Goal: Task Accomplishment & Management: Manage account settings

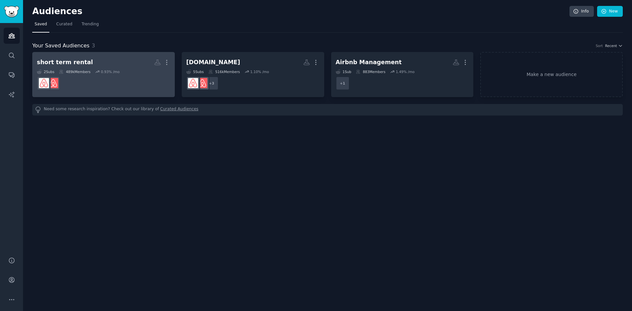
click at [114, 64] on h2 "short term rental More" at bounding box center [103, 63] width 133 height 12
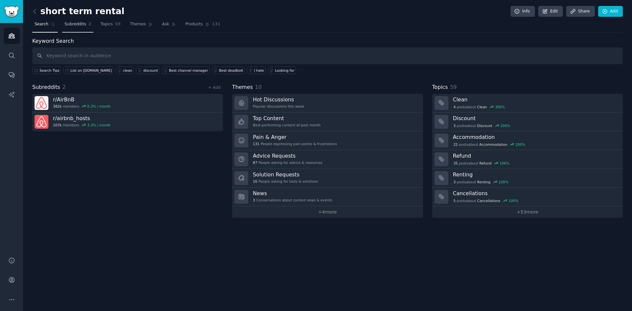
click at [72, 24] on span "Subreddits" at bounding box center [75, 24] width 22 height 6
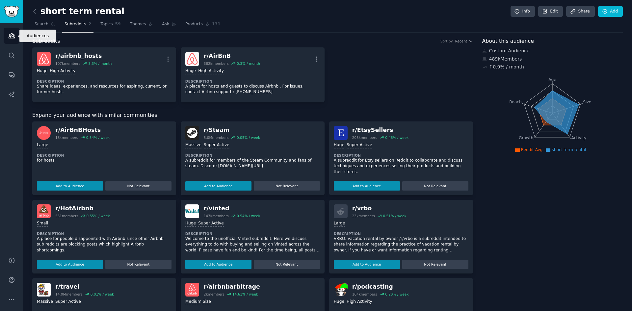
click at [12, 32] on link "Audiences" at bounding box center [12, 36] width 16 height 16
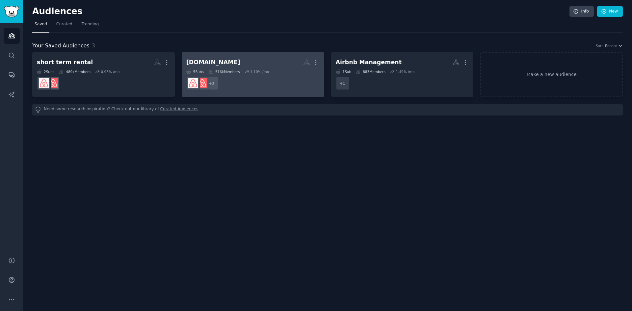
click at [238, 67] on h2 "[DOMAIN_NAME] More" at bounding box center [252, 63] width 133 height 12
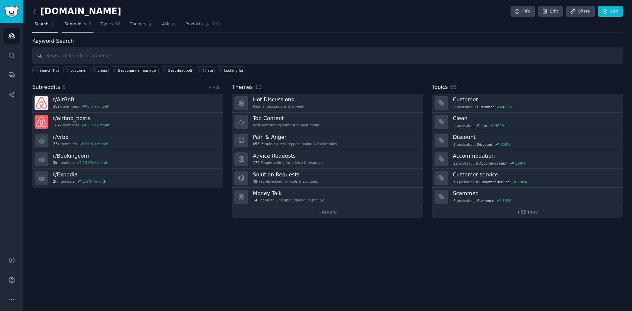
click at [76, 23] on span "Subreddits" at bounding box center [75, 24] width 22 height 6
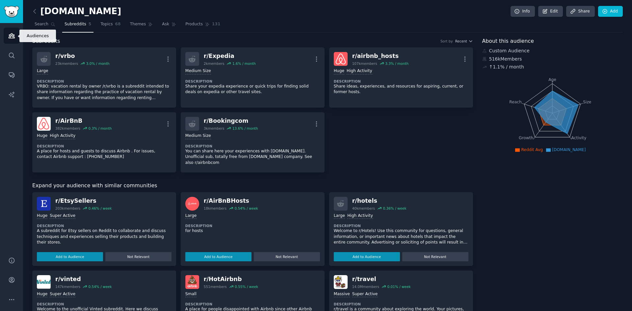
click at [11, 36] on icon "Sidebar" at bounding box center [12, 36] width 6 height 5
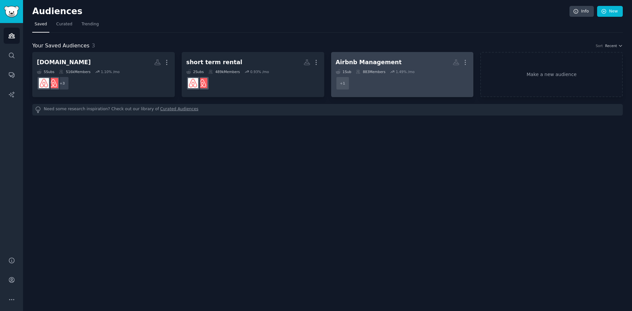
click at [362, 63] on div "Airbnb Management" at bounding box center [369, 62] width 66 height 8
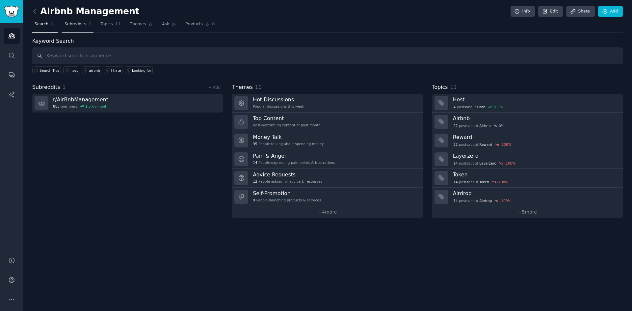
click at [68, 24] on span "Subreddits" at bounding box center [75, 24] width 22 height 6
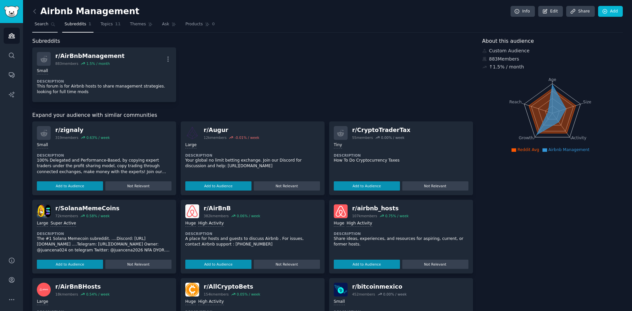
click at [43, 21] on link "Search" at bounding box center [44, 25] width 25 height 13
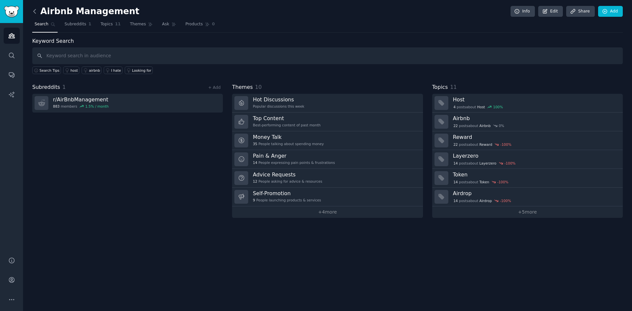
click at [35, 10] on icon at bounding box center [35, 11] width 2 height 4
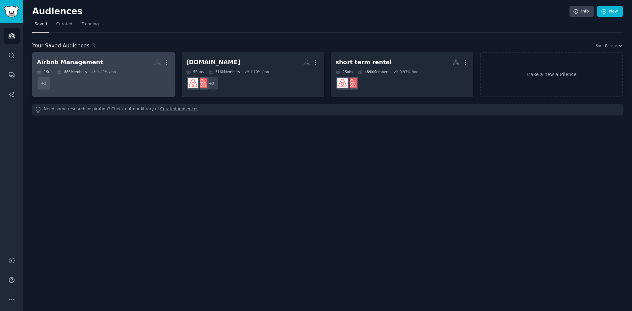
click at [123, 73] on div "1 Sub 883 Members 1.49 % /mo" at bounding box center [103, 71] width 133 height 5
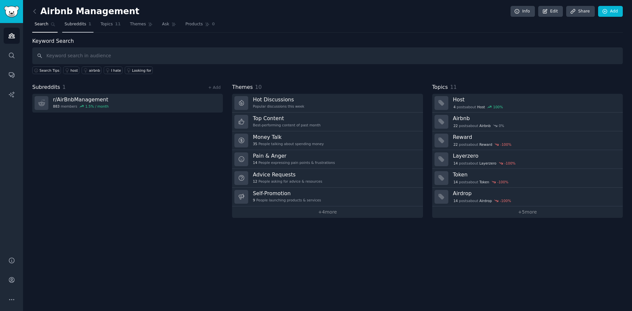
click at [75, 25] on span "Subreddits" at bounding box center [75, 24] width 22 height 6
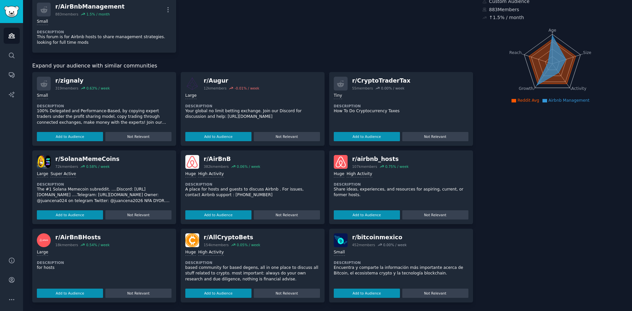
scroll to position [50, 0]
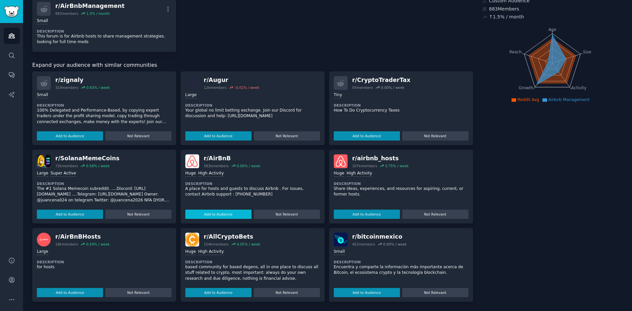
click at [231, 211] on button "Add to Audience" at bounding box center [218, 214] width 66 height 9
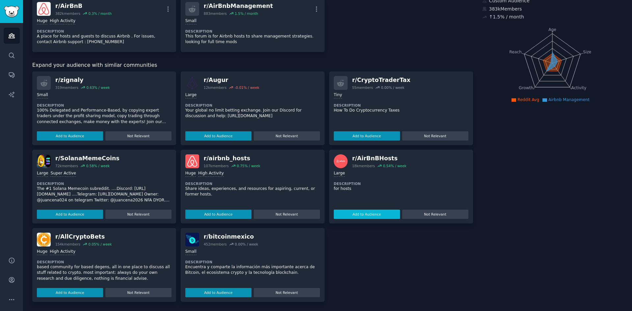
click at [351, 212] on button "Add to Audience" at bounding box center [367, 214] width 66 height 9
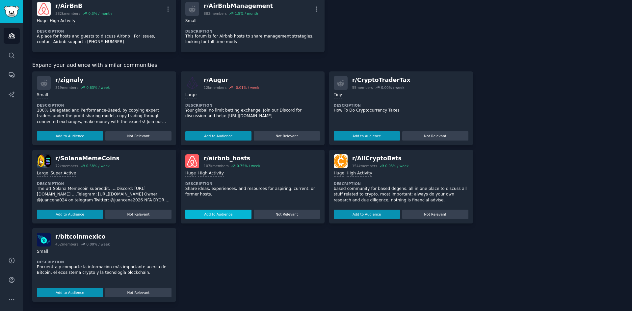
click at [213, 211] on button "Add to Audience" at bounding box center [218, 214] width 66 height 9
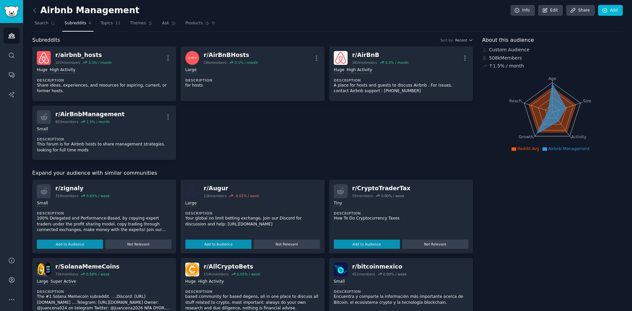
scroll to position [0, 0]
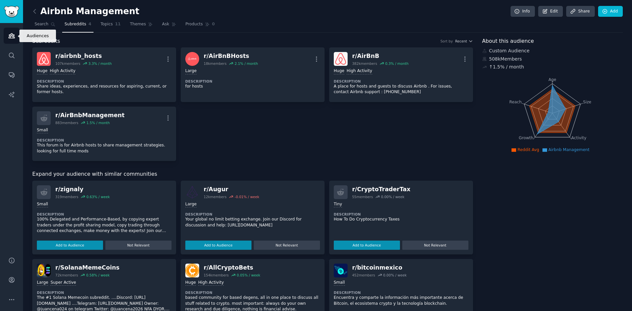
click at [12, 35] on icon "Sidebar" at bounding box center [12, 36] width 6 height 5
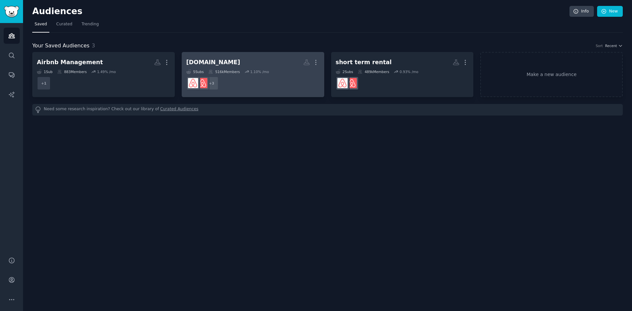
click at [244, 62] on h2 "[DOMAIN_NAME] More" at bounding box center [252, 63] width 133 height 12
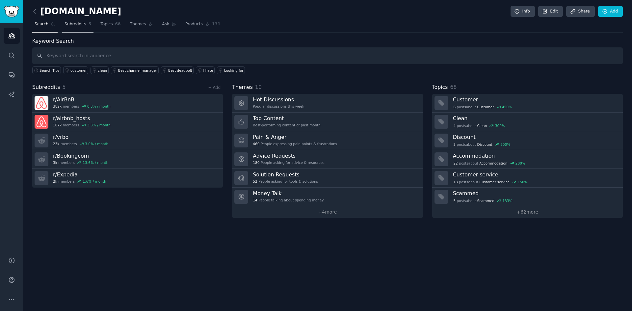
click at [71, 25] on span "Subreddits" at bounding box center [75, 24] width 22 height 6
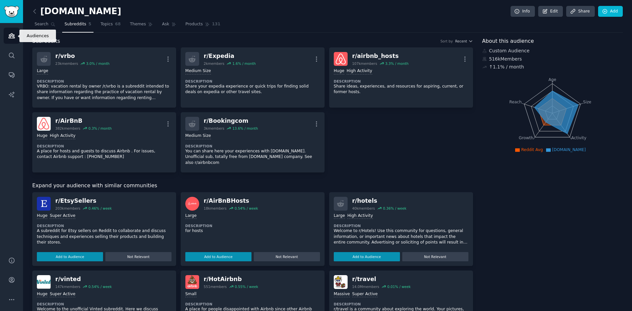
click at [11, 36] on icon "Sidebar" at bounding box center [12, 36] width 6 height 5
